Goal: Task Accomplishment & Management: Manage account settings

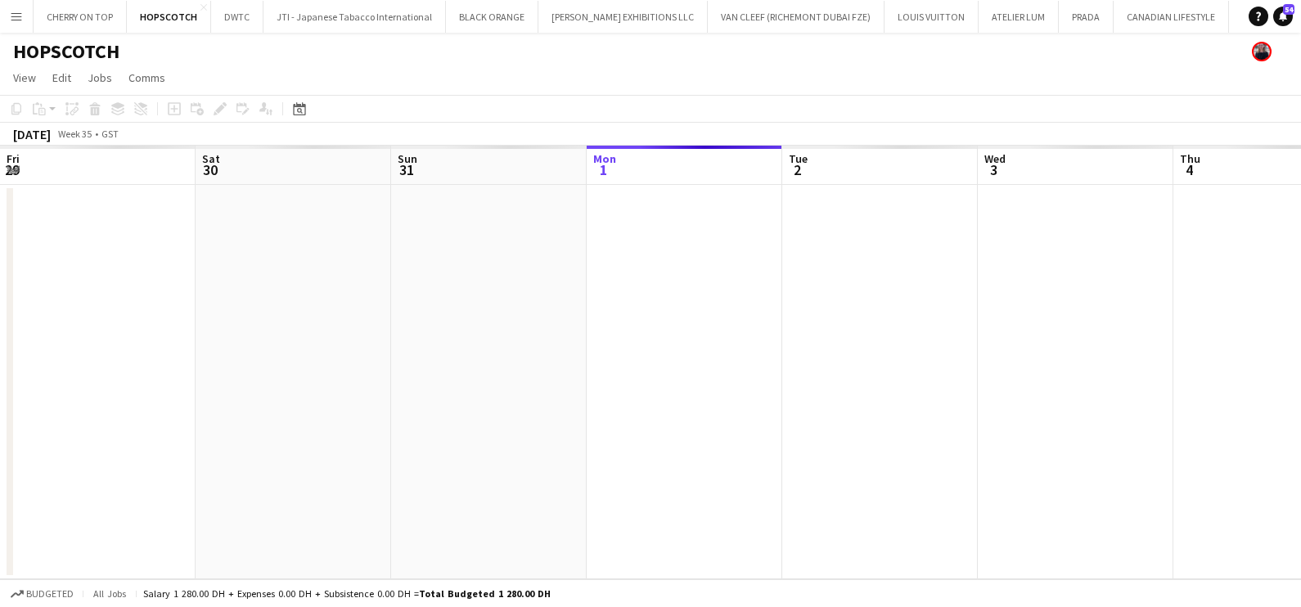
scroll to position [0, 391]
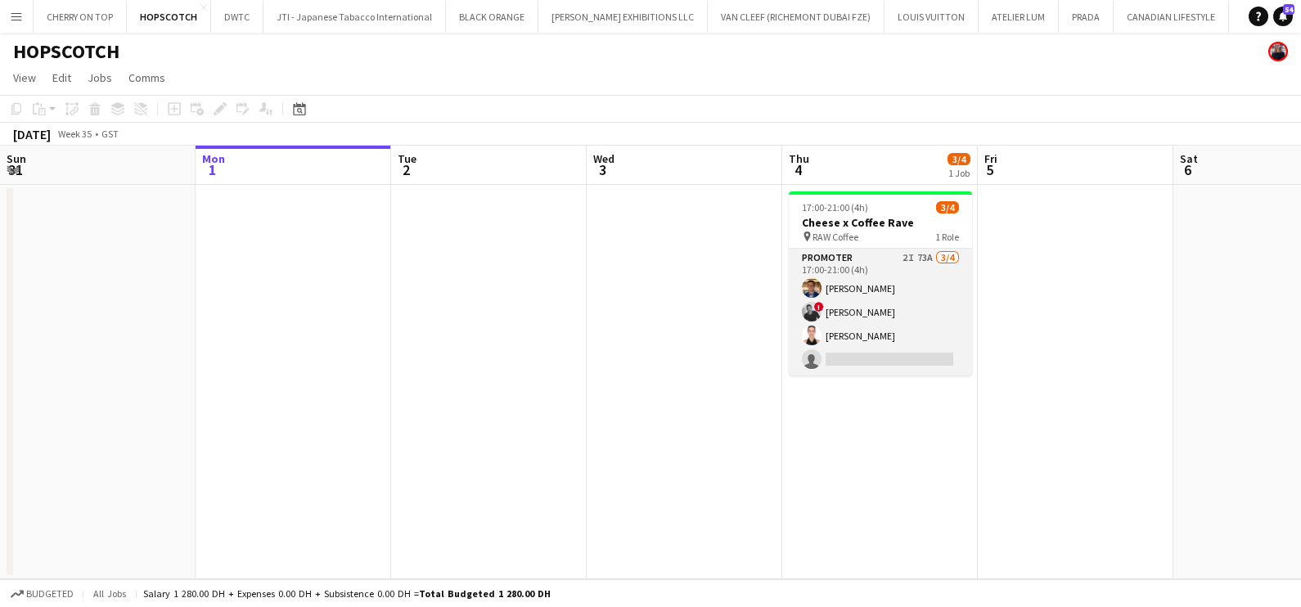
click at [888, 316] on app-card-role "Promoter 2I 73A [DATE] 17:00-21:00 (4h) [PERSON_NAME] ! [PERSON_NAME] [PERSON_N…" at bounding box center [880, 312] width 183 height 127
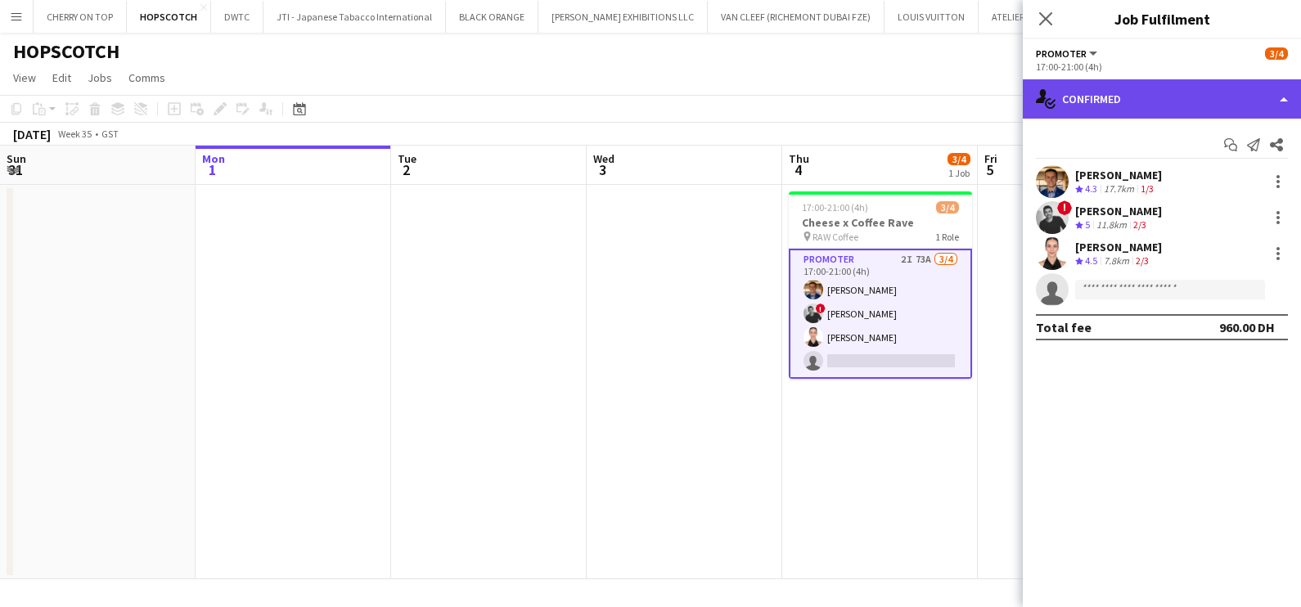
click at [1130, 94] on div "single-neutral-actions-check-2 Confirmed" at bounding box center [1162, 98] width 278 height 39
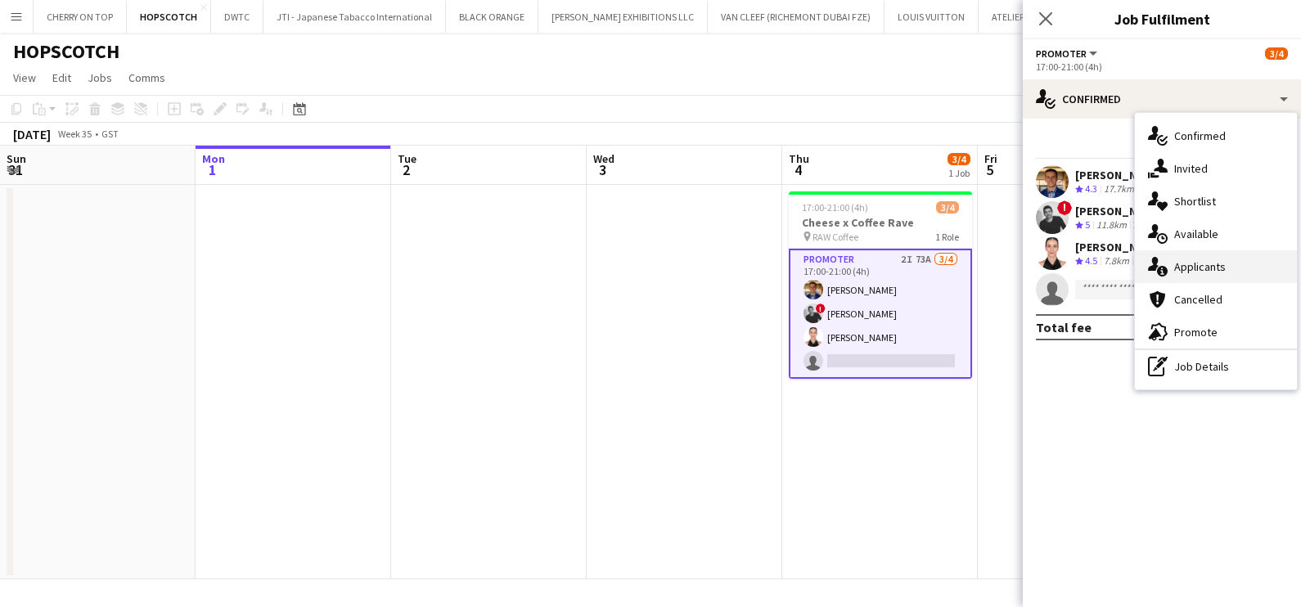
click at [1205, 268] on div "single-neutral-actions-information Applicants" at bounding box center [1216, 266] width 162 height 33
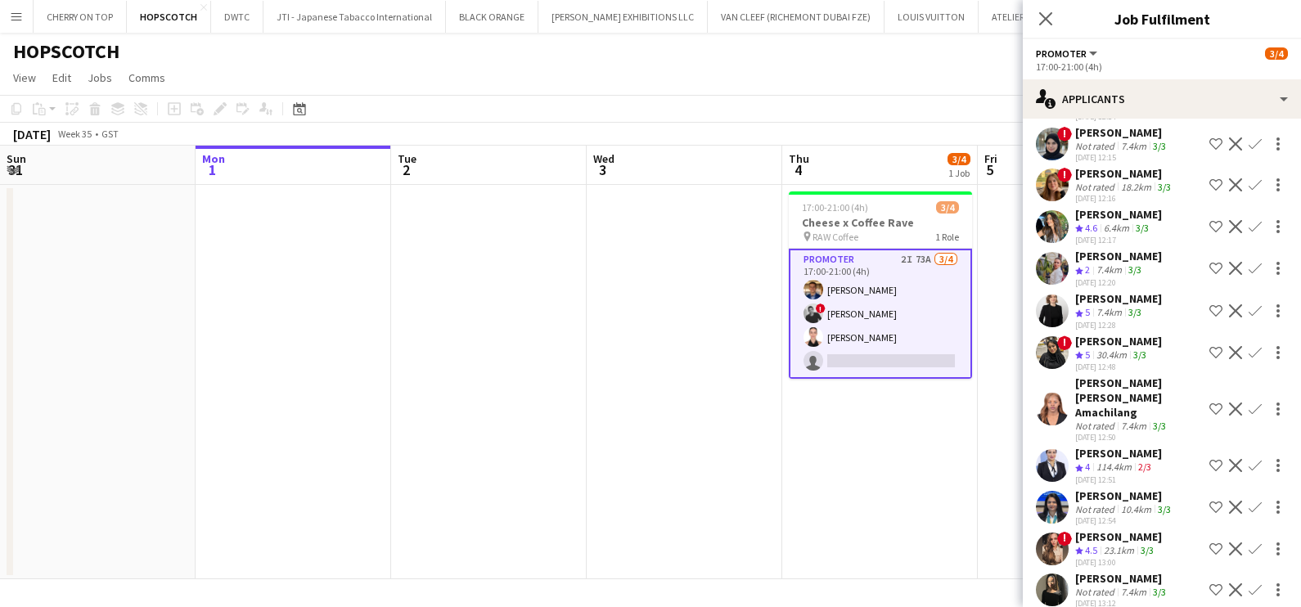
scroll to position [2690, 0]
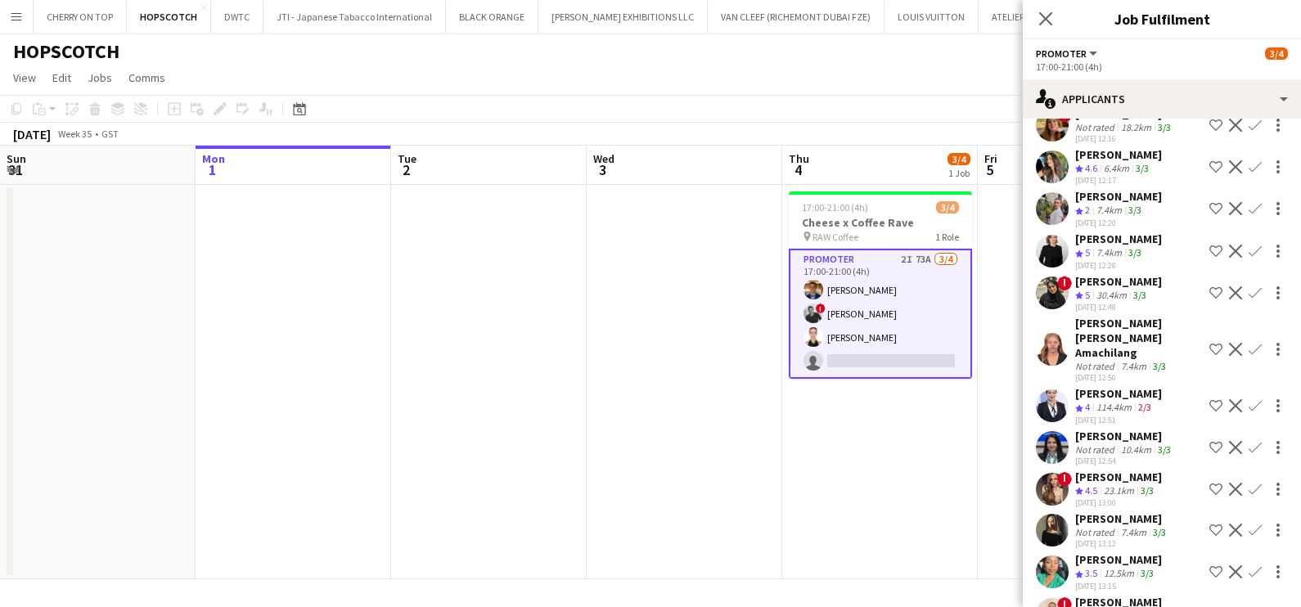
click at [1136, 606] on div "3/3" at bounding box center [1143, 617] width 20 height 14
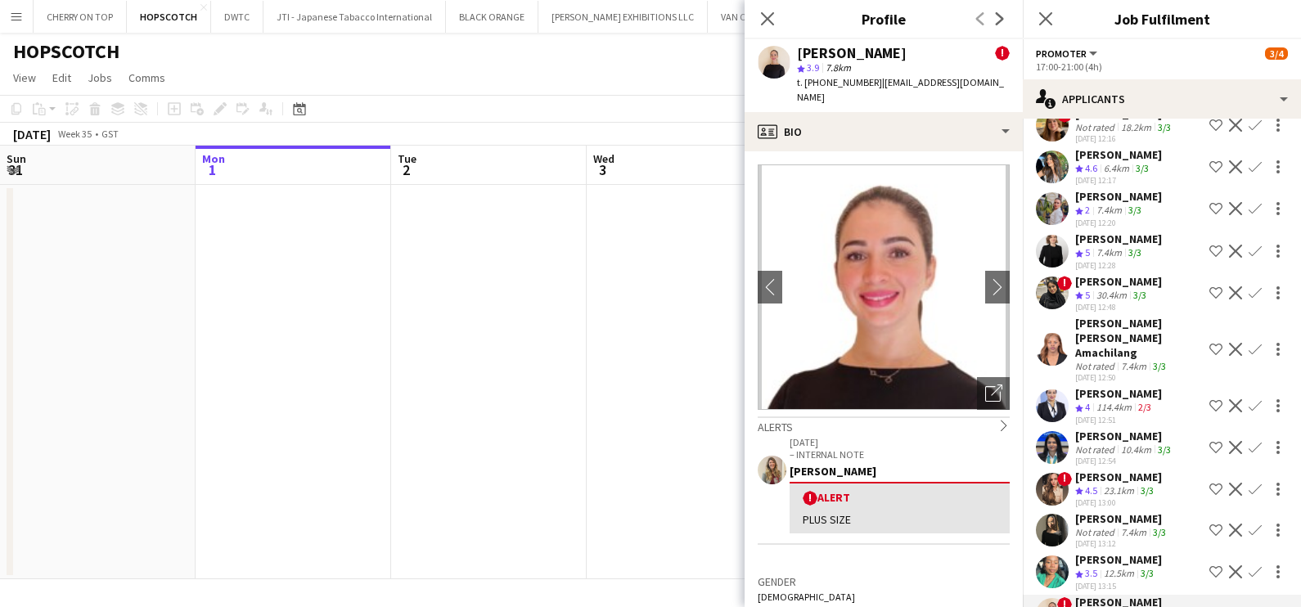
click at [1093, 567] on span "3.5" at bounding box center [1091, 573] width 12 height 12
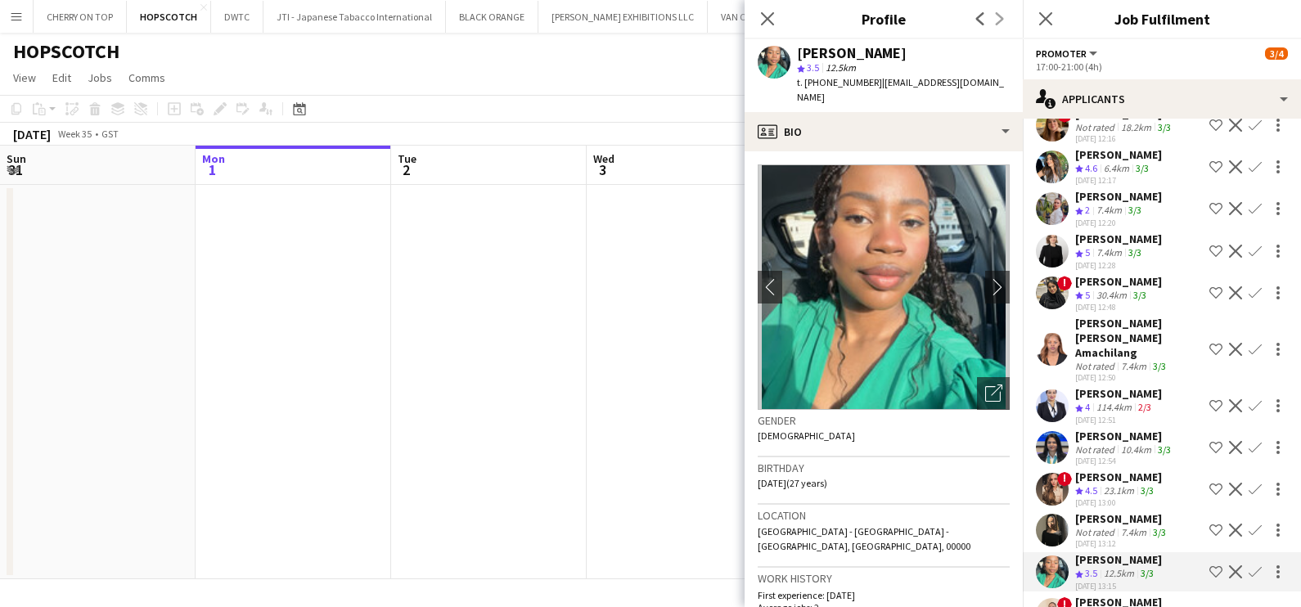
click at [1077, 512] on div "[PERSON_NAME]" at bounding box center [1122, 519] width 94 height 15
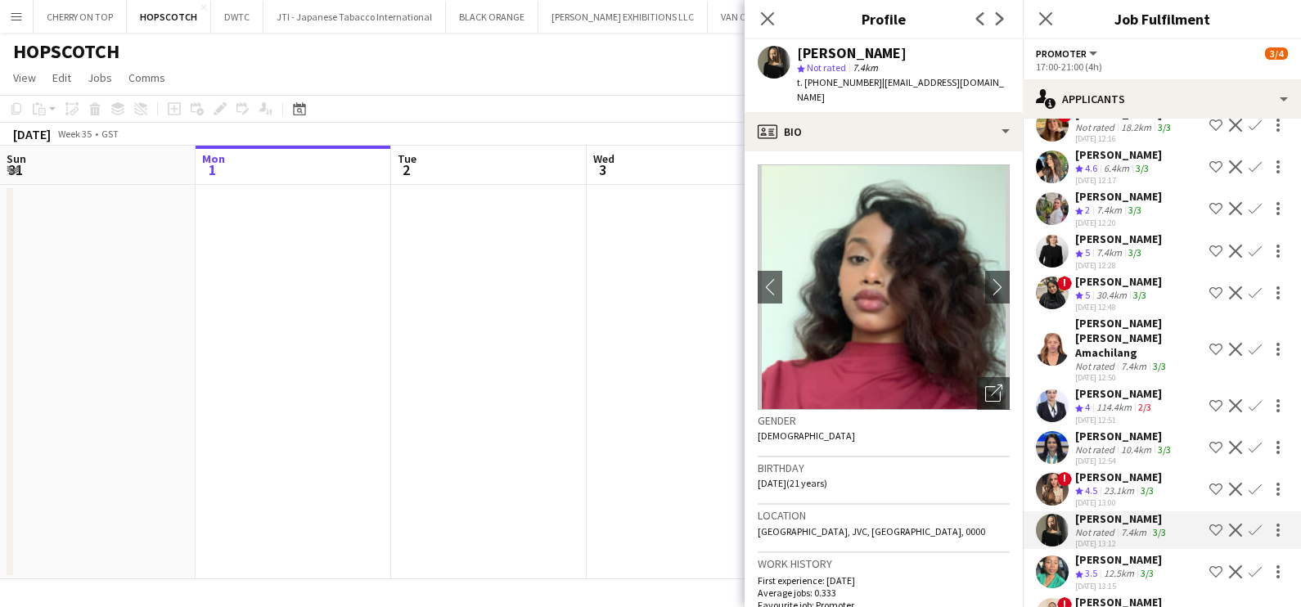
click at [1085, 485] on span "4.5" at bounding box center [1091, 491] width 12 height 12
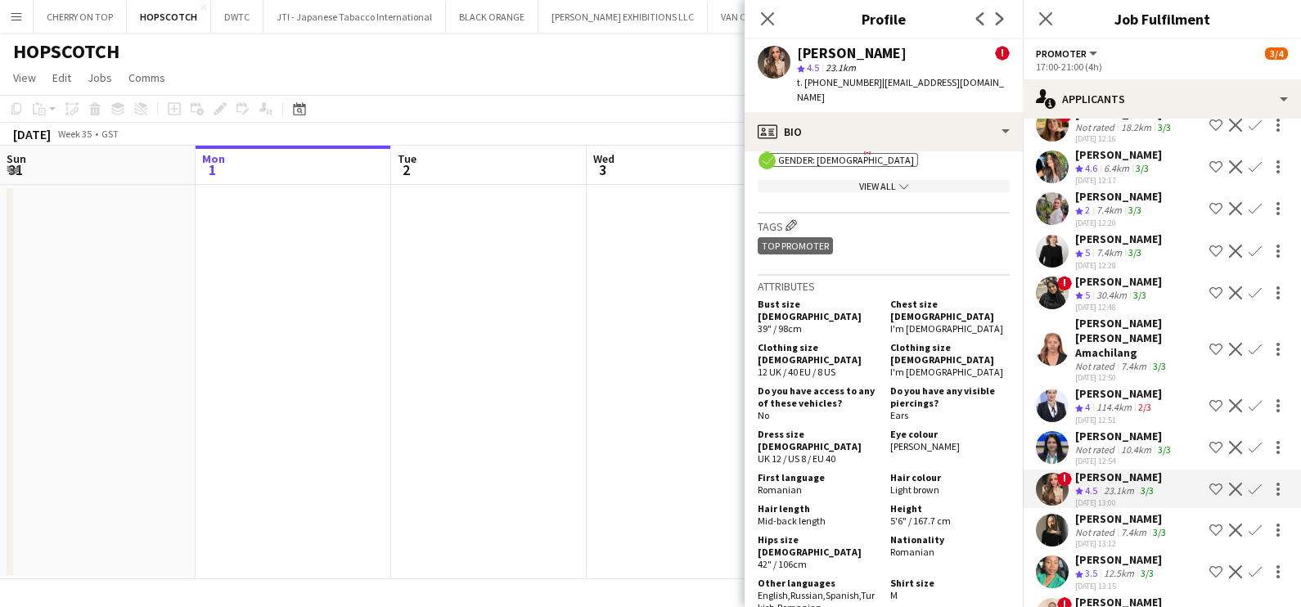
scroll to position [1125, 0]
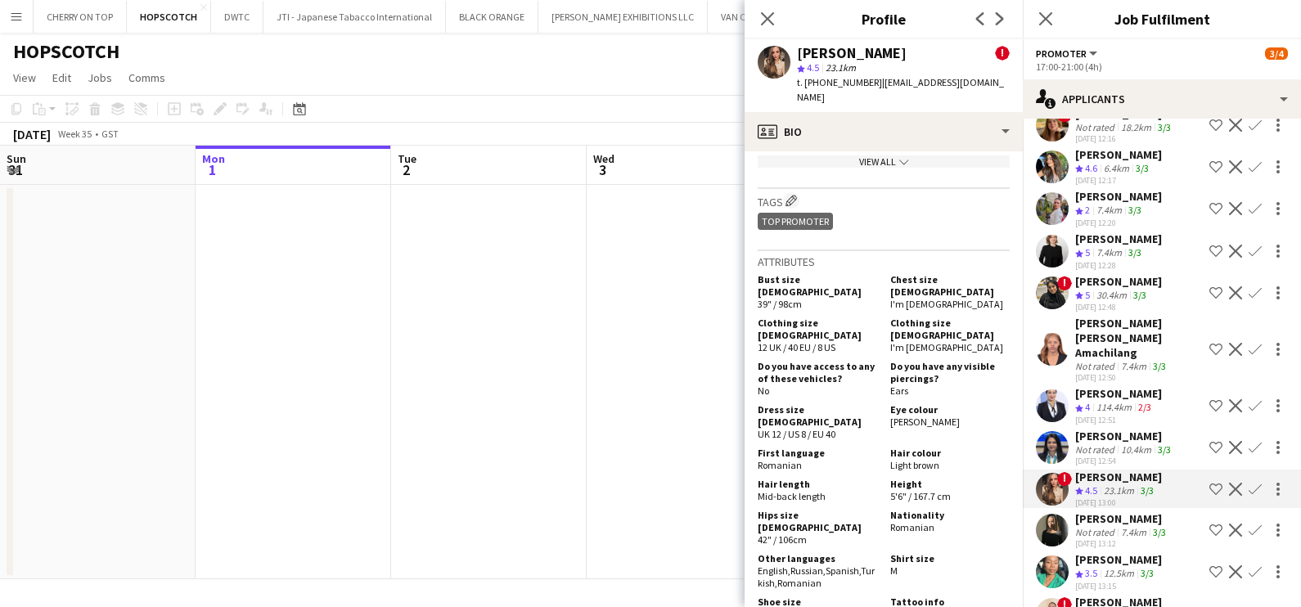
click at [1210, 483] on app-icon "Shortlist crew" at bounding box center [1216, 489] width 13 height 13
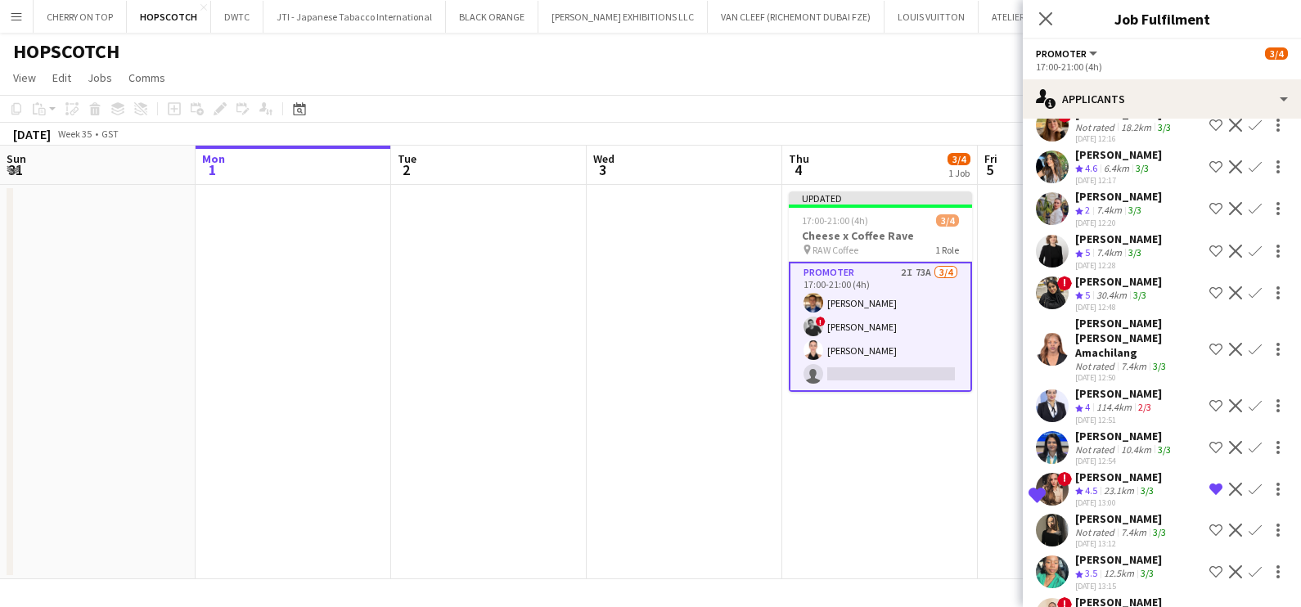
click at [1124, 386] on div "[PERSON_NAME]" at bounding box center [1118, 393] width 87 height 15
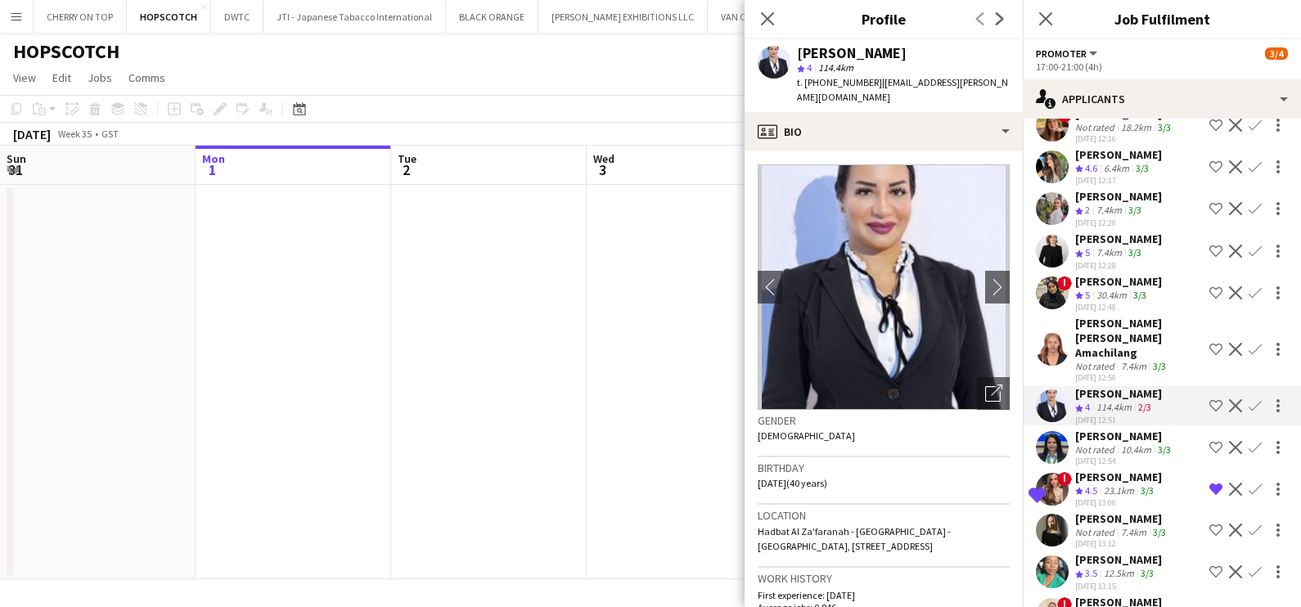
click at [1099, 246] on div "7.4km" at bounding box center [1109, 253] width 32 height 14
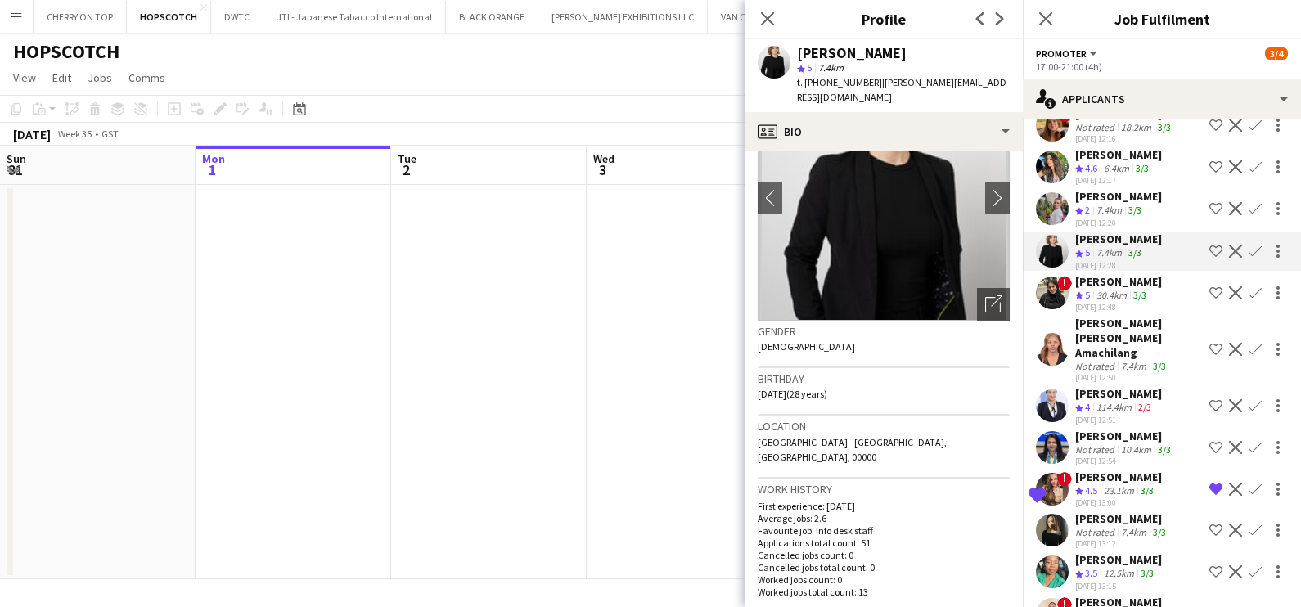
scroll to position [0, 0]
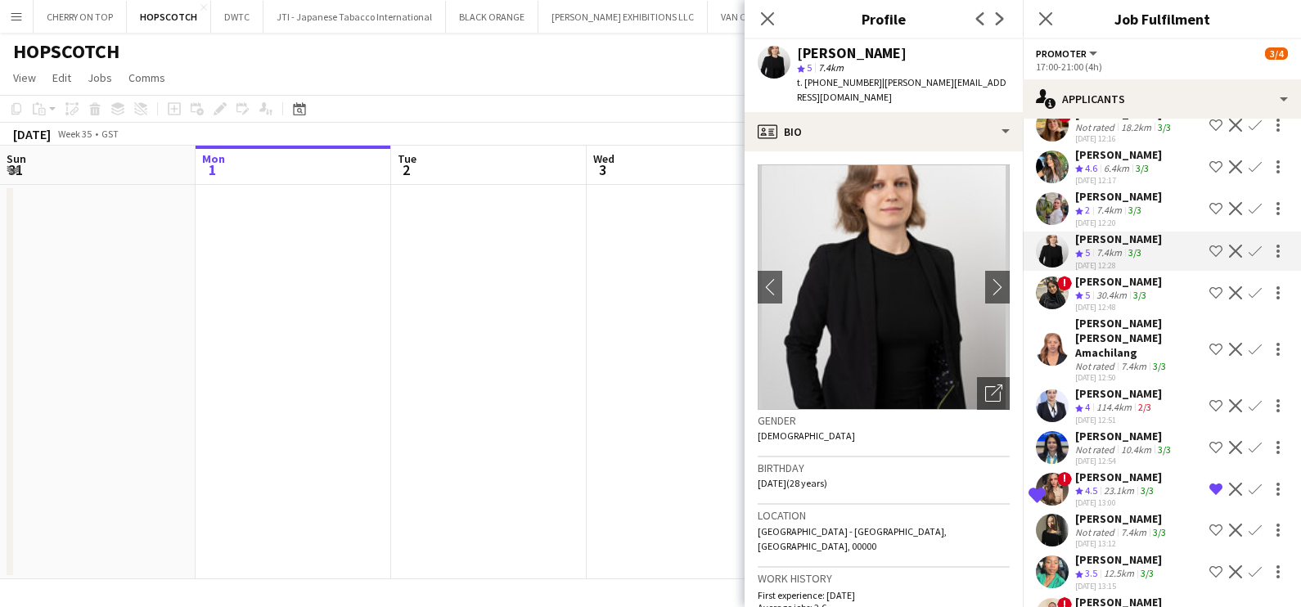
click at [1106, 485] on div "23.1km" at bounding box center [1119, 492] width 37 height 14
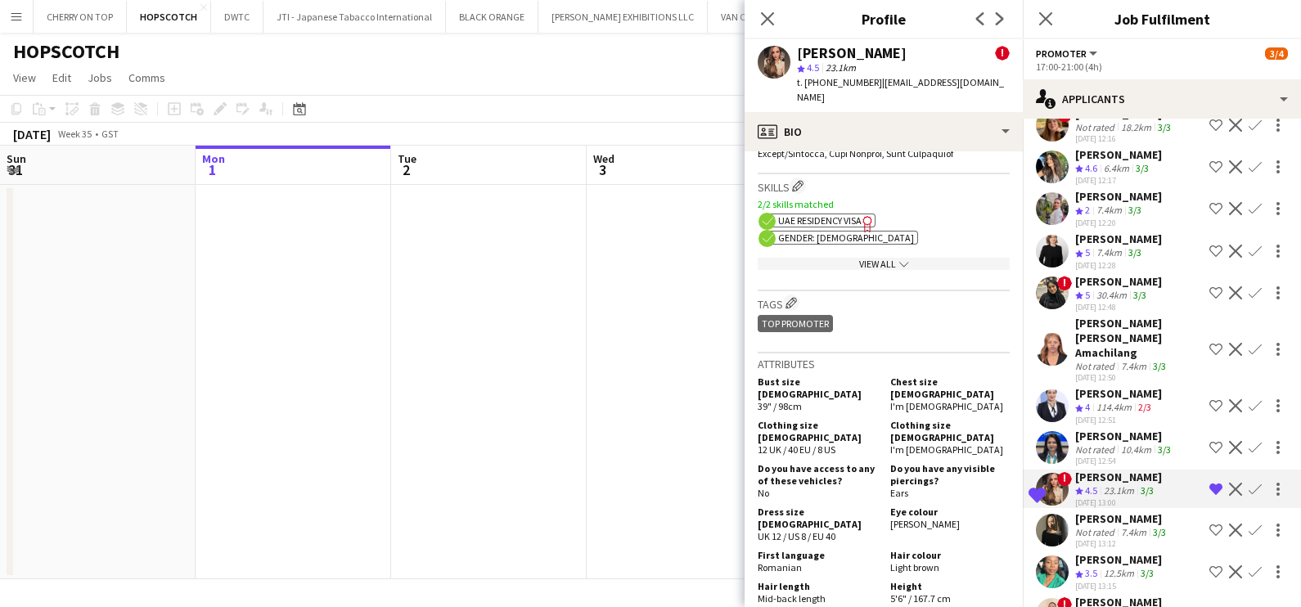
scroll to position [1228, 0]
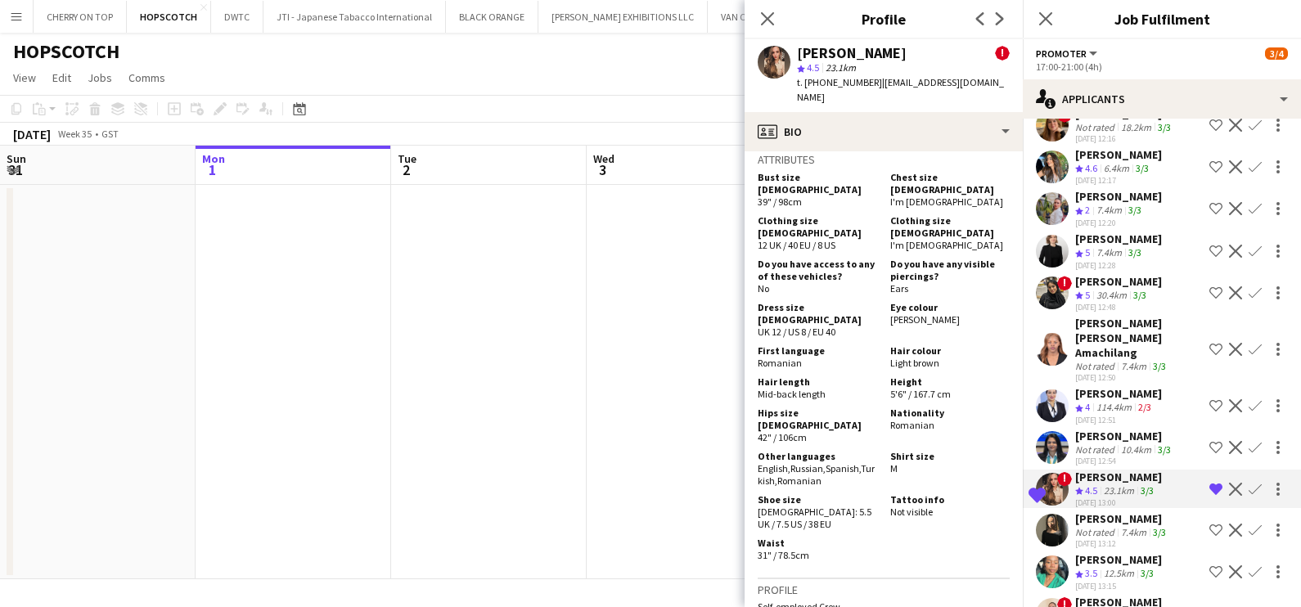
click at [662, 321] on app-date-cell at bounding box center [685, 382] width 196 height 394
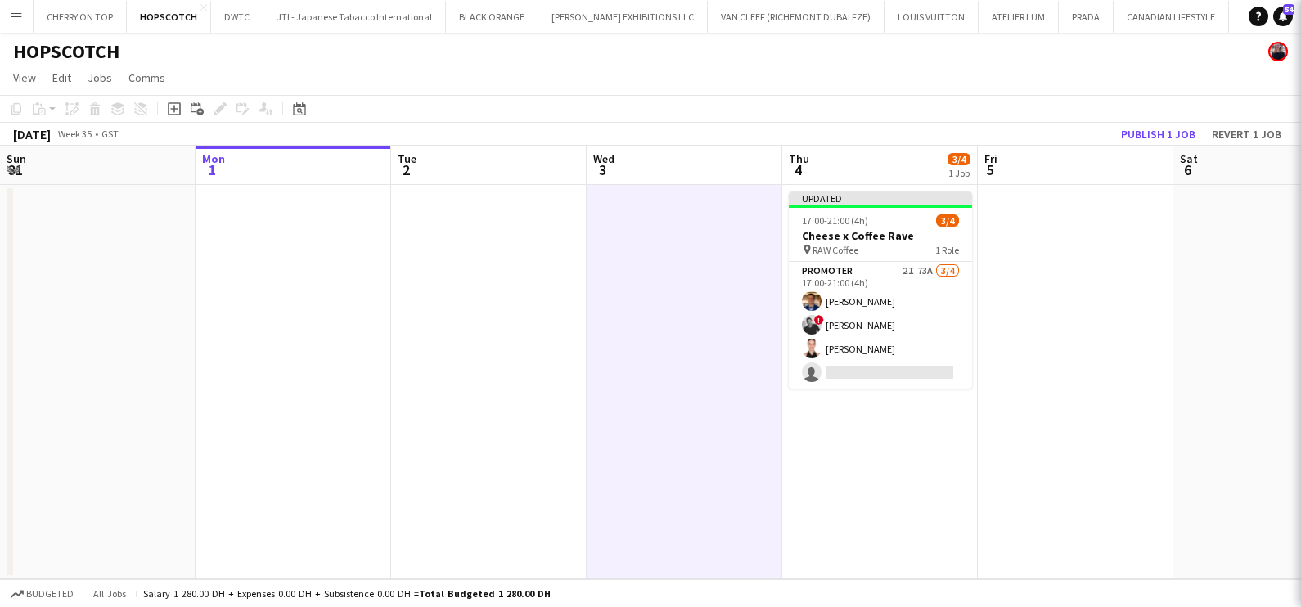
scroll to position [0, 0]
click at [1128, 133] on button "Publish 1 job" at bounding box center [1159, 134] width 88 height 21
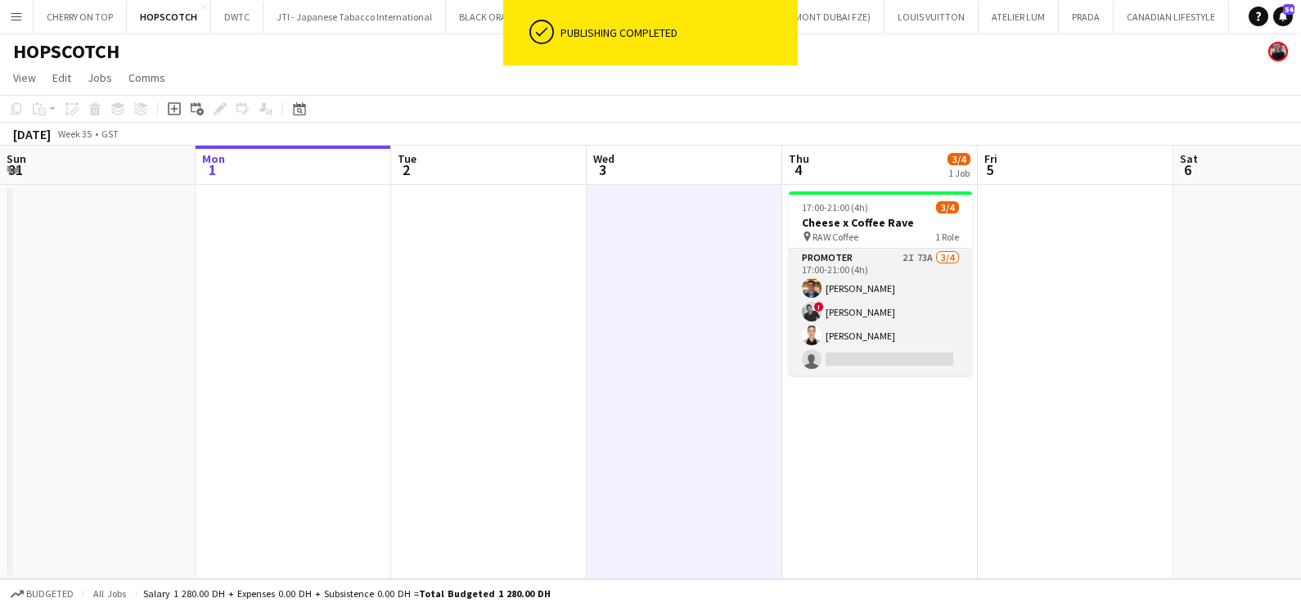
click at [904, 291] on app-card-role "Promoter 2I 73A [DATE] 17:00-21:00 (4h) [PERSON_NAME] ! [PERSON_NAME] [PERSON_N…" at bounding box center [880, 312] width 183 height 127
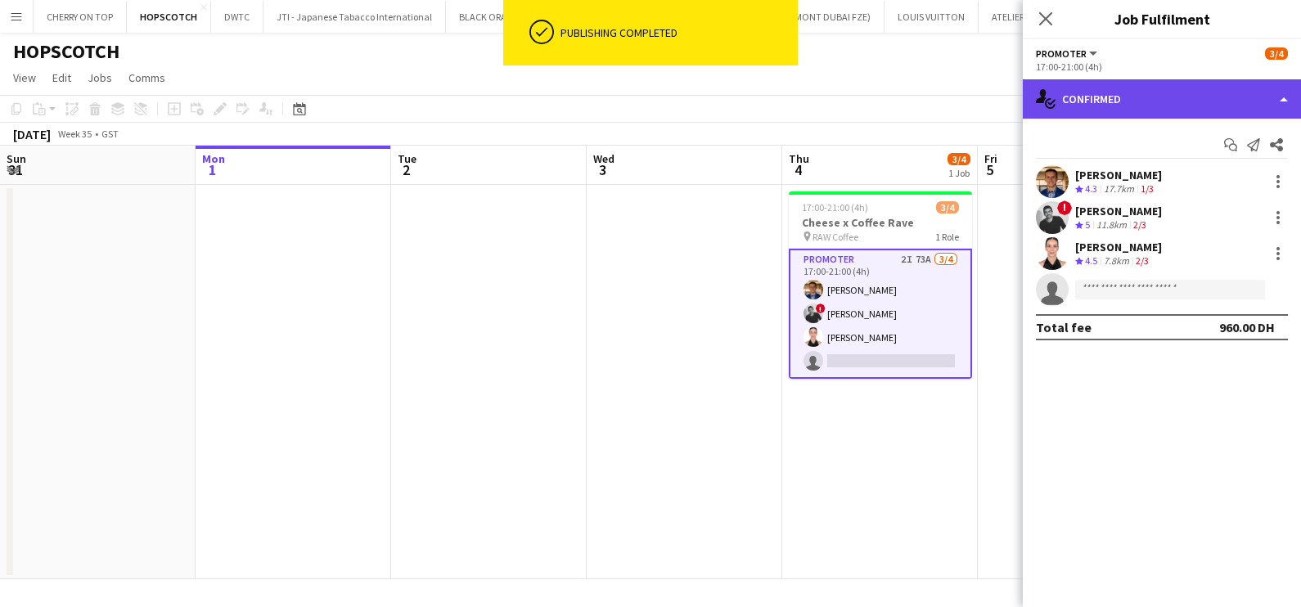
click at [1199, 88] on div "single-neutral-actions-check-2 Confirmed" at bounding box center [1162, 98] width 278 height 39
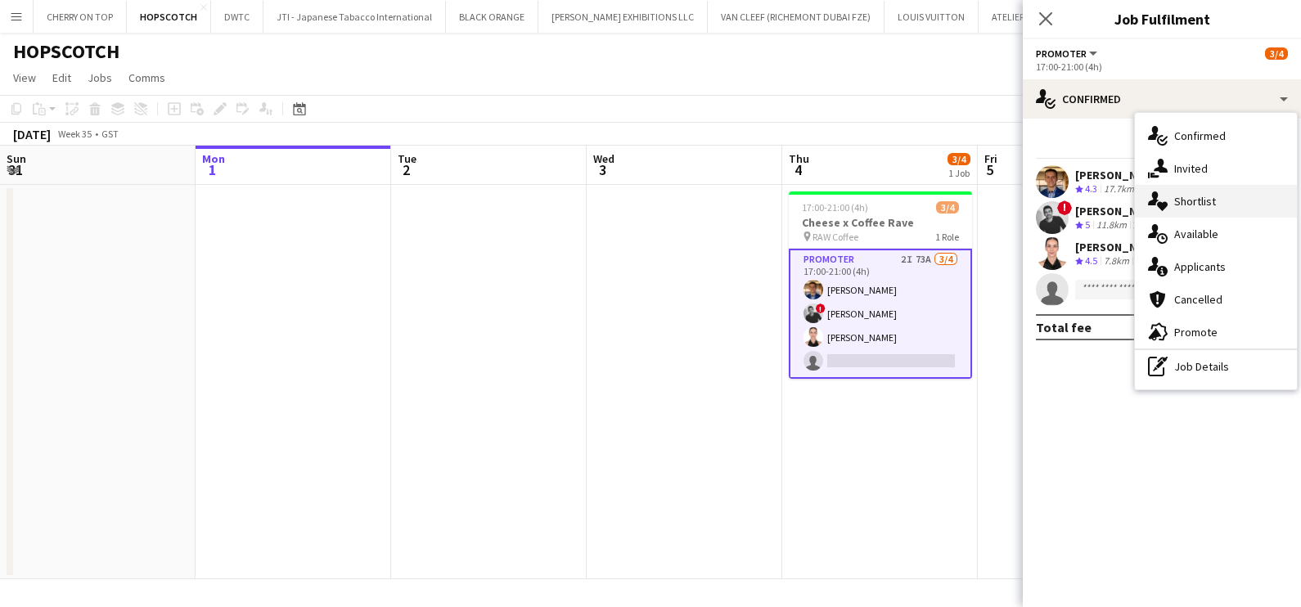
click at [1170, 205] on div "single-neutral-actions-heart Shortlist" at bounding box center [1216, 201] width 162 height 33
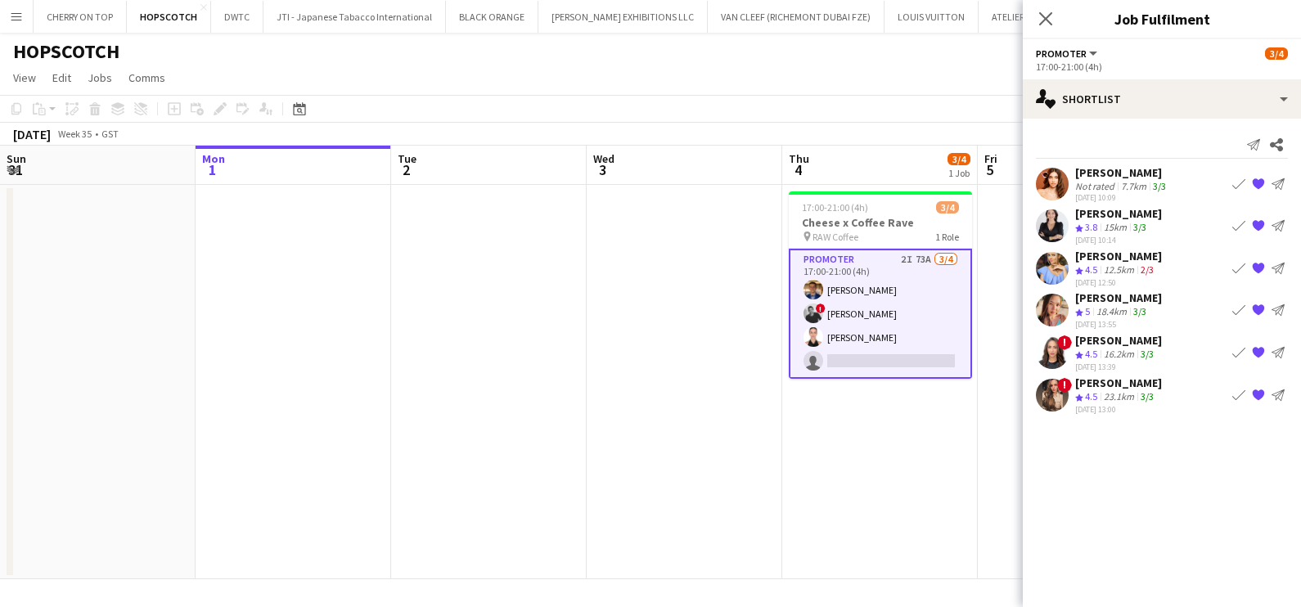
click at [853, 433] on app-date-cell "17:00-21:00 (4h) 3/4 Cheese x Coffee Rave pin RAW Coffee 1 Role Promoter 2I 73A…" at bounding box center [880, 382] width 196 height 394
